Goal: Information Seeking & Learning: Learn about a topic

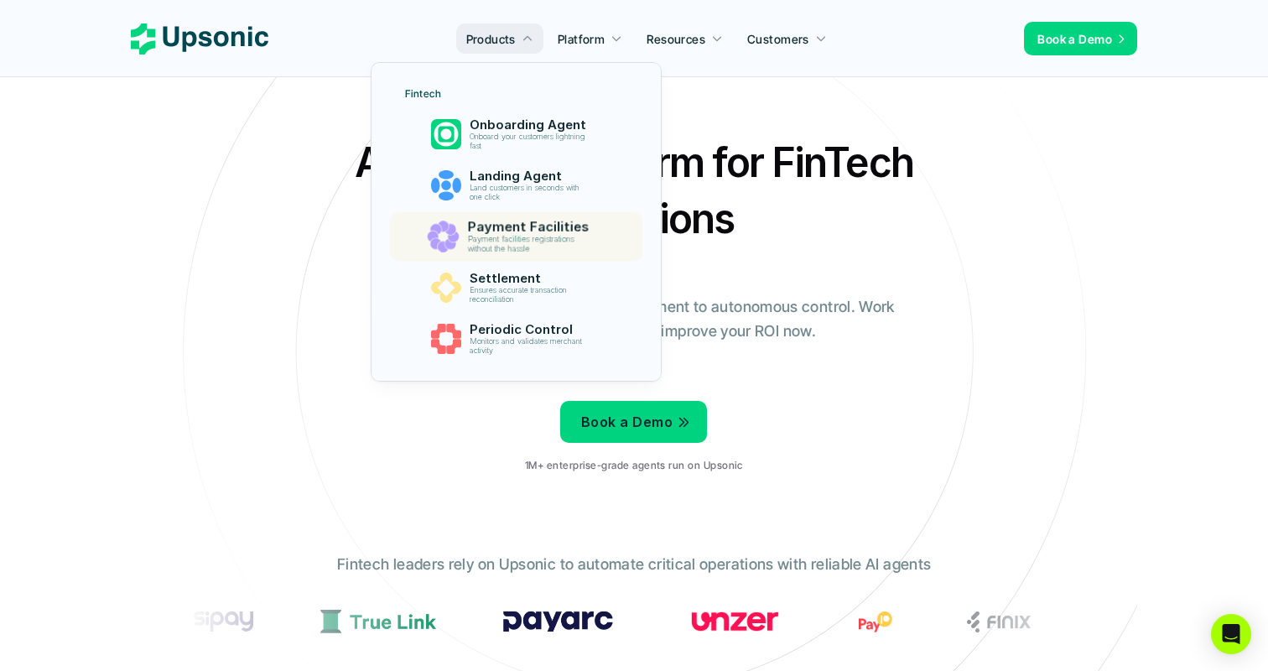
click at [486, 215] on link "Payment Facilities Payment facilities registrations without the hassle" at bounding box center [515, 236] width 252 height 49
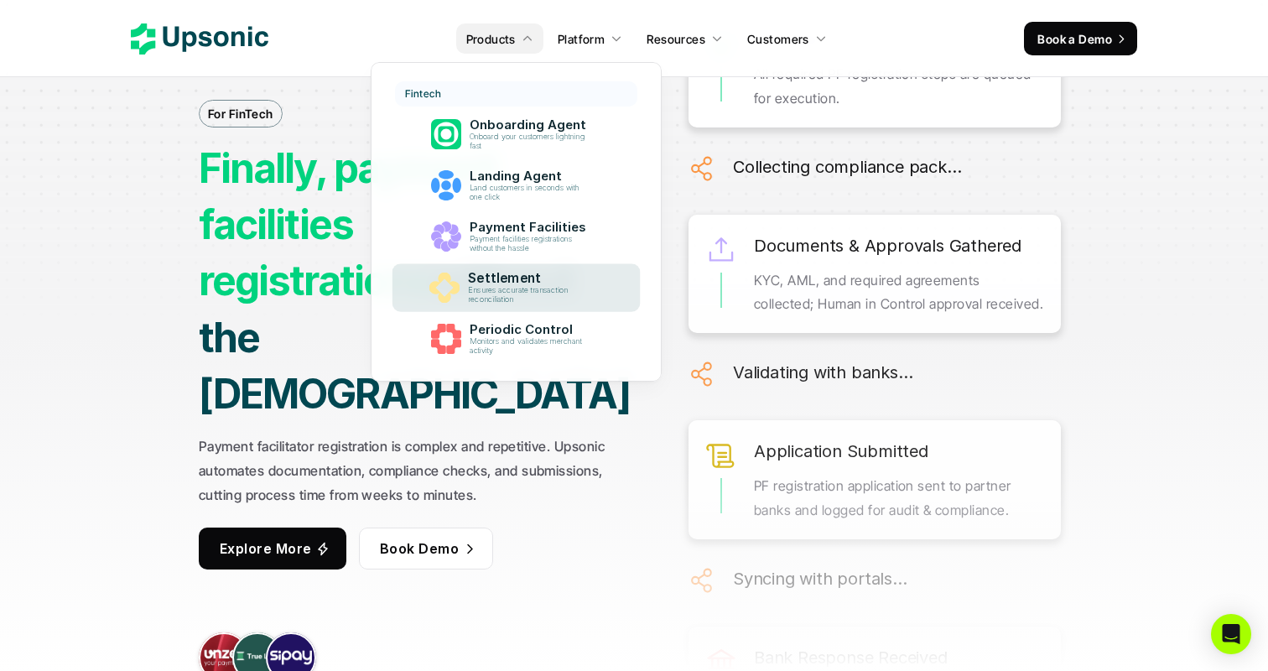
click at [505, 268] on div "Settlement Ensures accurate transaction reconciliation" at bounding box center [532, 288] width 144 height 41
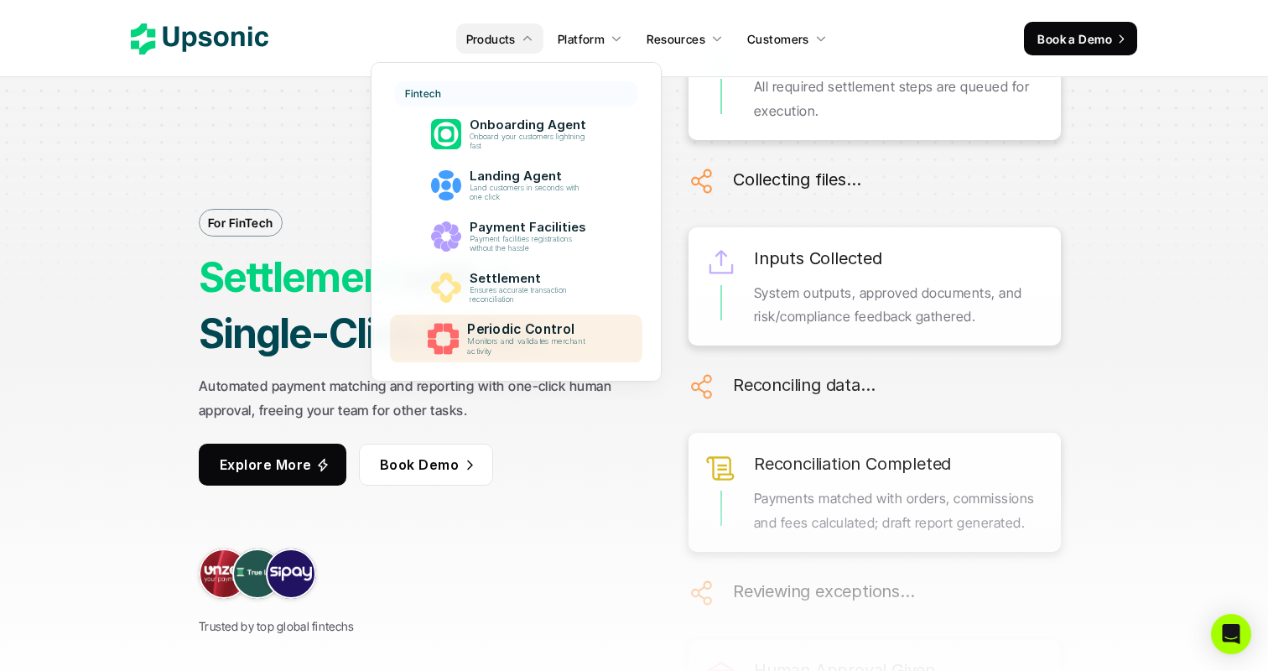
click at [492, 328] on p "Periodic Control" at bounding box center [531, 330] width 129 height 16
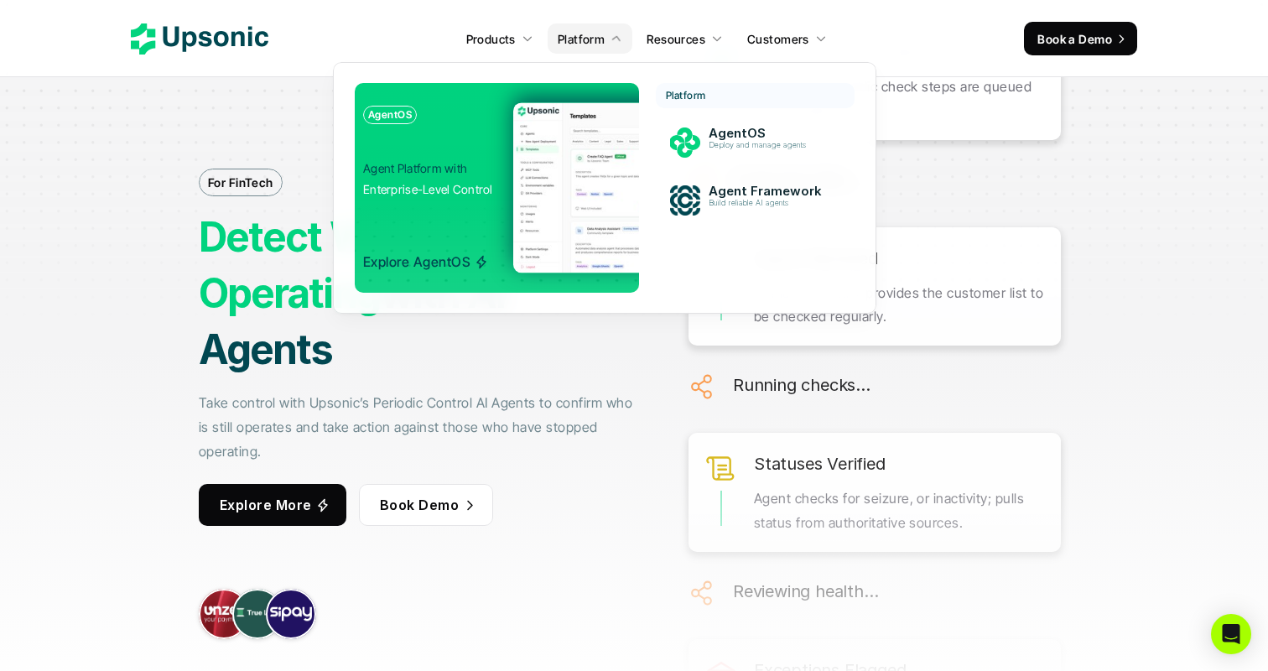
click at [581, 74] on div "AgentOS Agent Platform with Enterprise-Level Control Explore AgentOS Platform A…" at bounding box center [604, 188] width 543 height 252
click at [569, 131] on img at bounding box center [688, 187] width 351 height 170
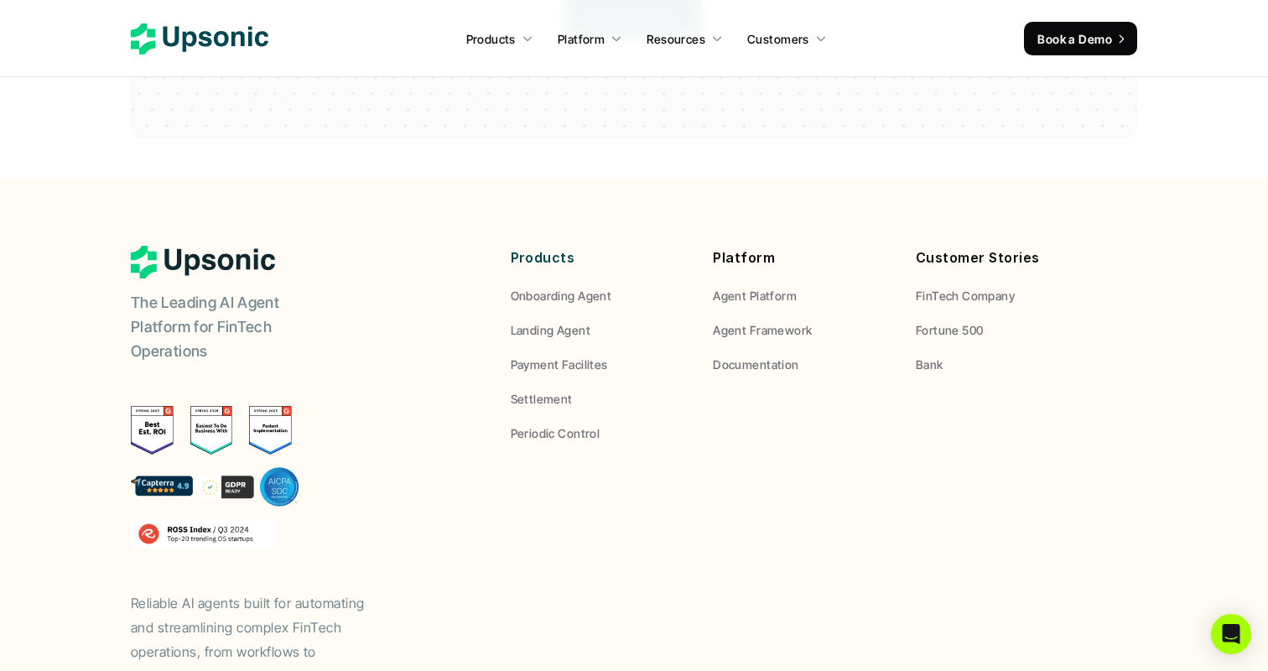
scroll to position [4934, 0]
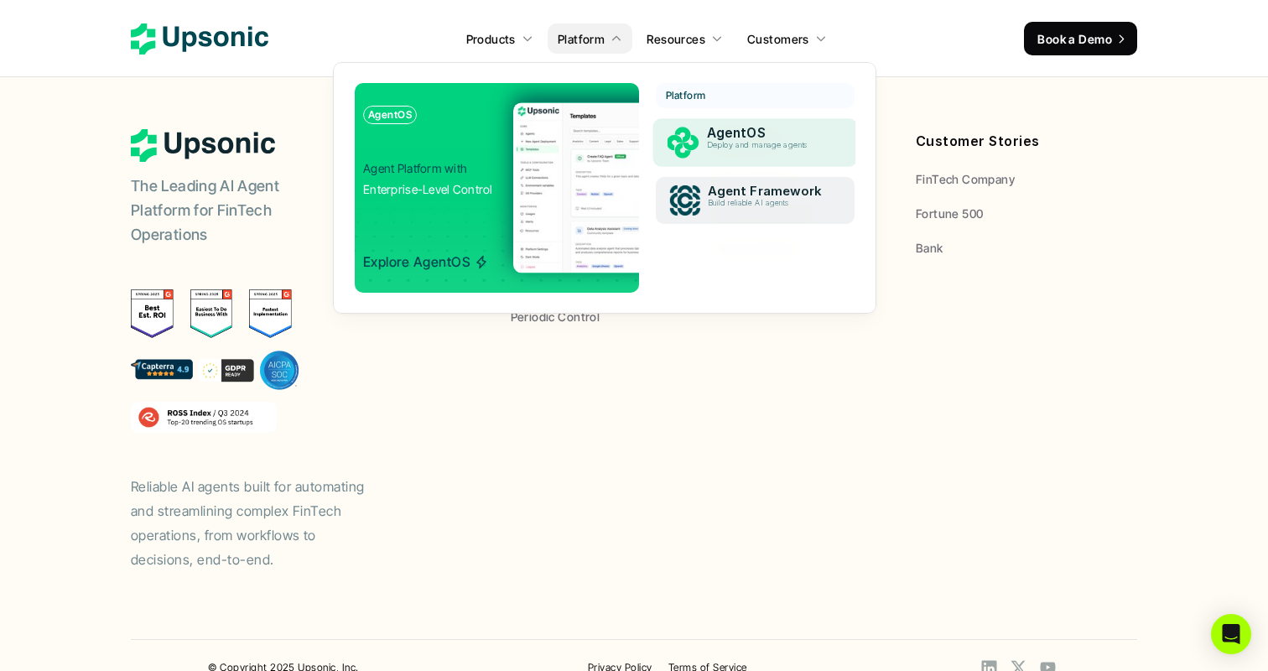
click at [720, 195] on p "Agent Framework" at bounding box center [771, 191] width 124 height 15
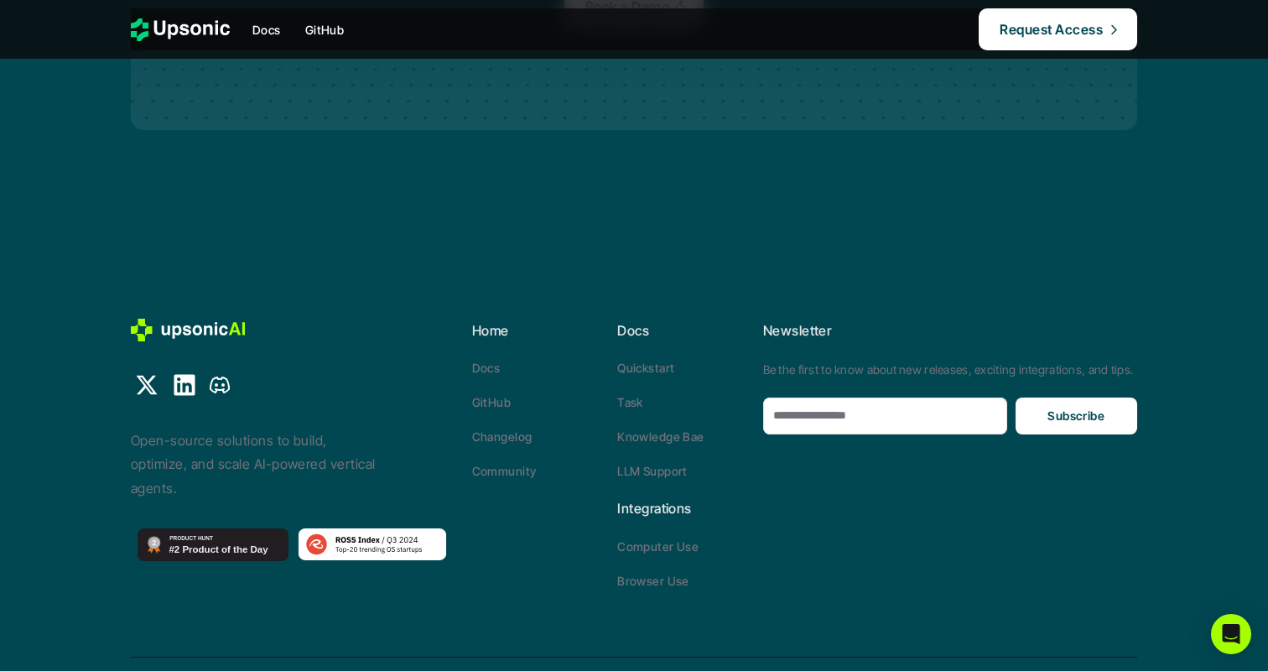
scroll to position [5297, 0]
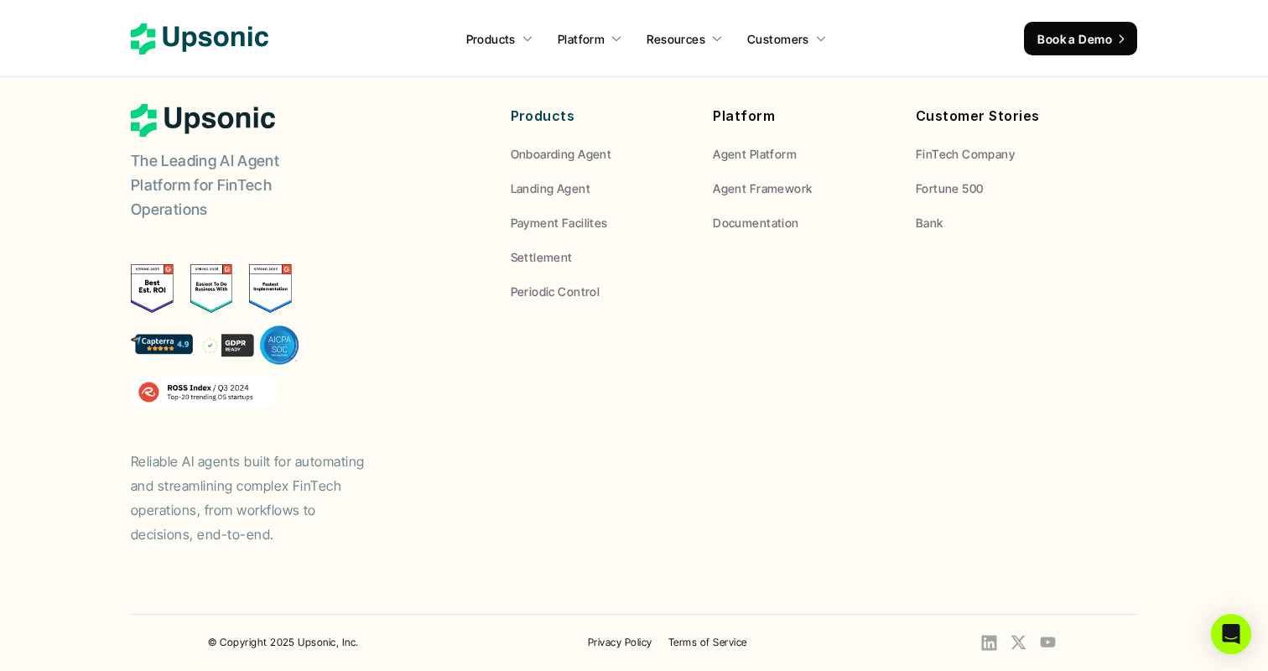
scroll to position [4934, 0]
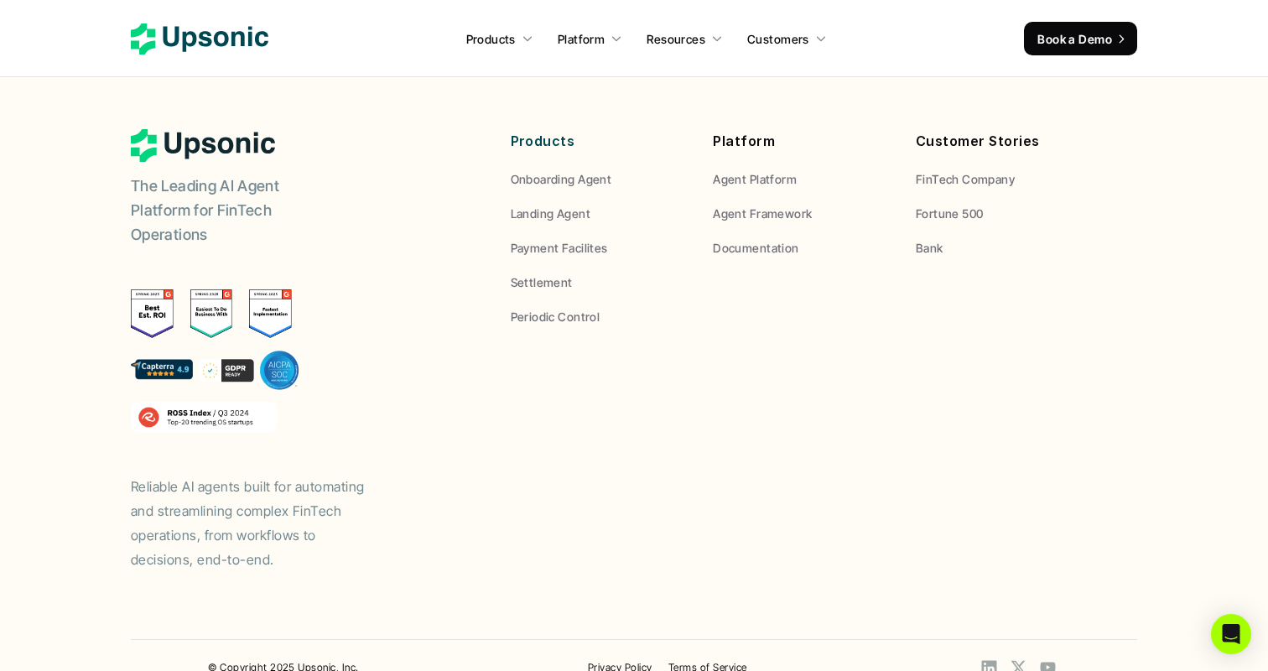
click at [163, 25] on icon at bounding box center [200, 38] width 138 height 31
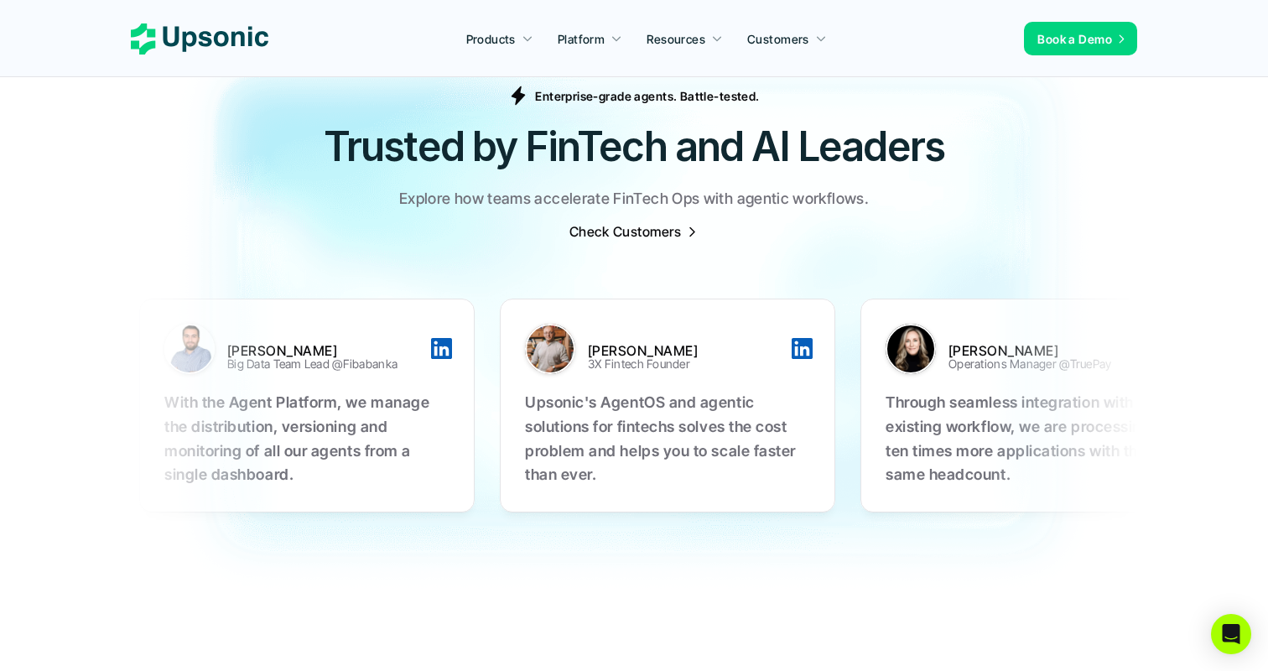
scroll to position [5528, 0]
